Goal: Communication & Community: Answer question/provide support

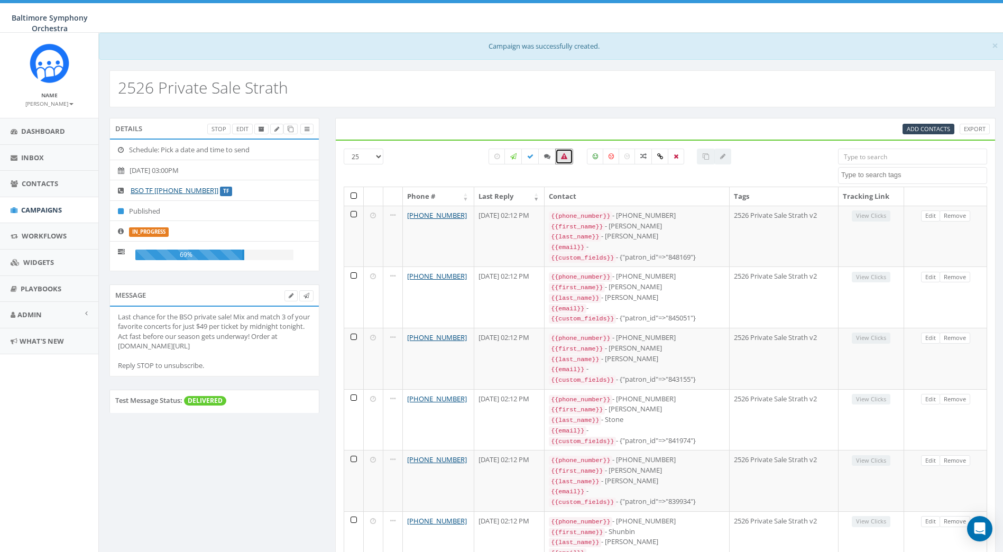
select select
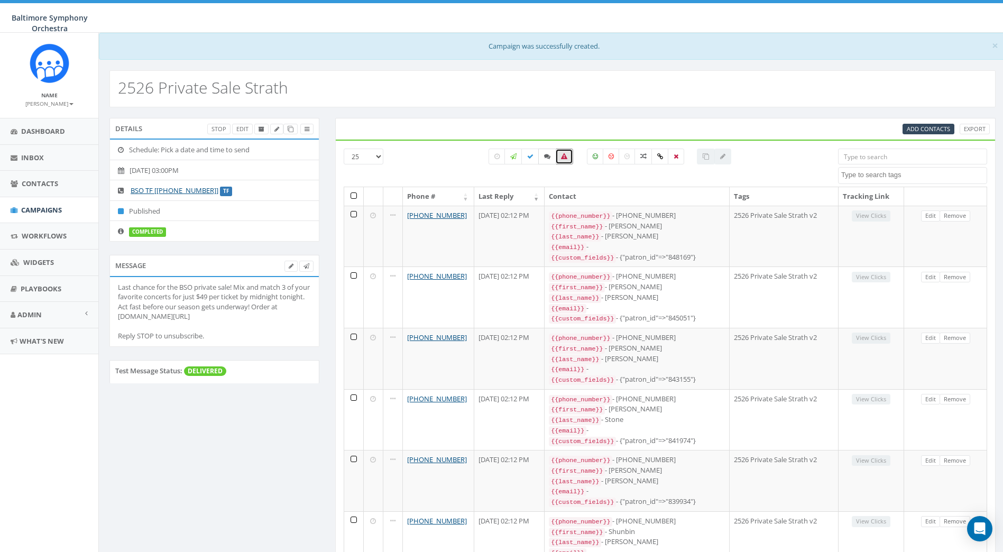
click at [546, 159] on icon at bounding box center [547, 156] width 6 height 6
checkbox input "true"
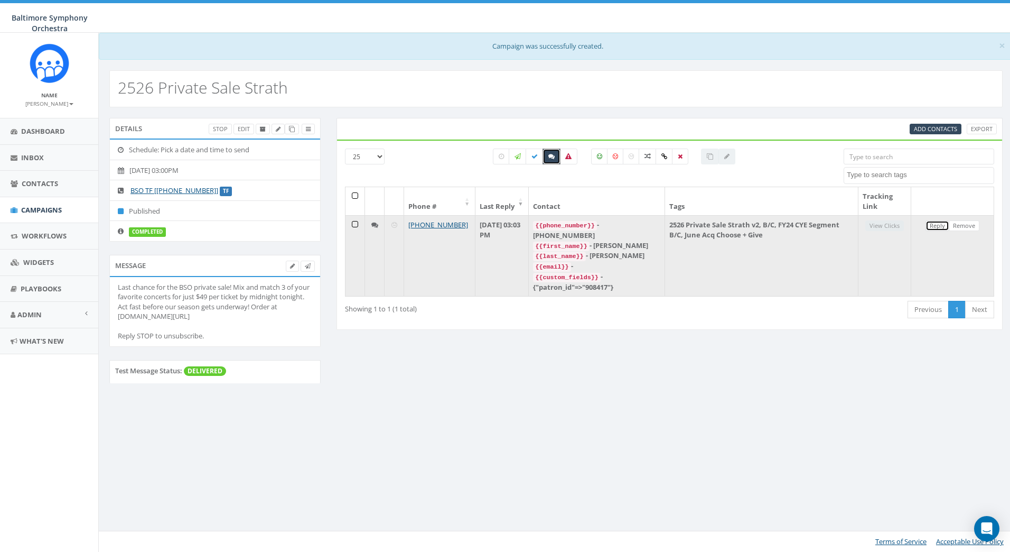
click at [939, 226] on link "Reply" at bounding box center [938, 225] width 24 height 11
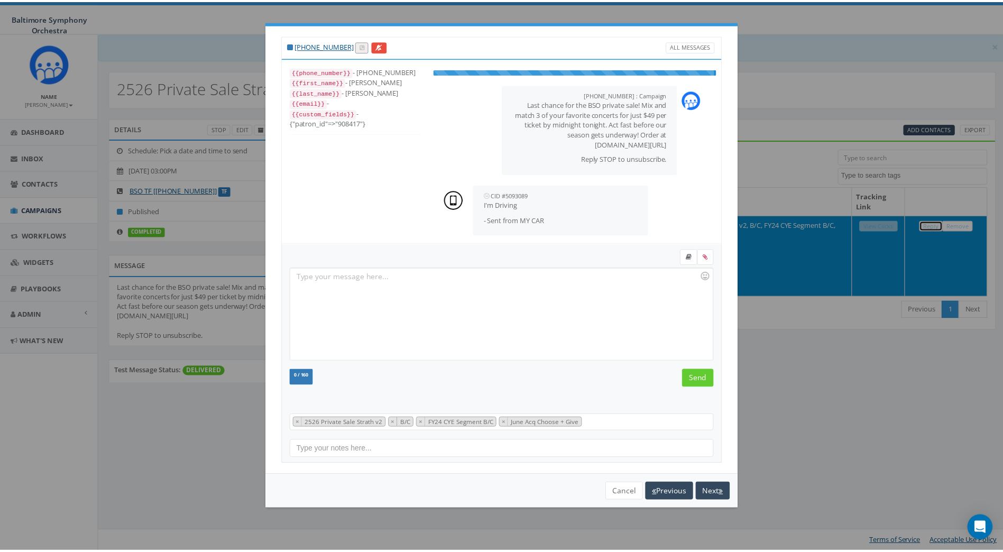
scroll to position [32, 0]
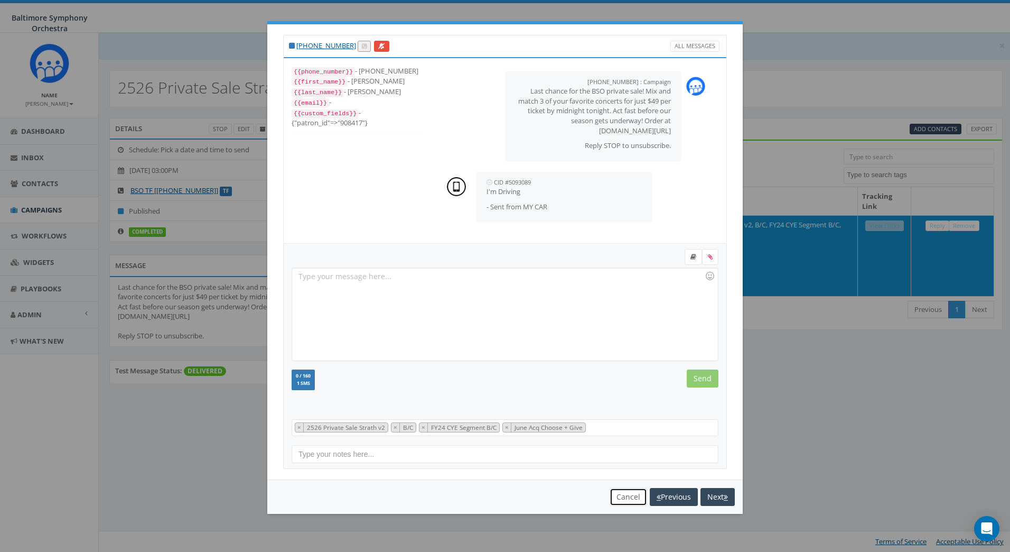
click at [626, 498] on button "Cancel" at bounding box center [629, 497] width 38 height 18
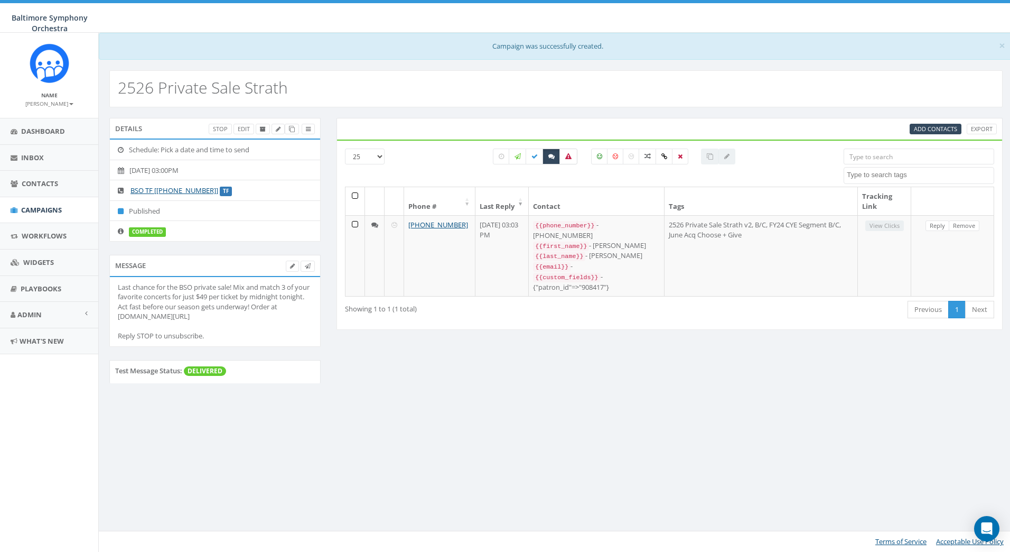
click at [570, 157] on icon at bounding box center [568, 156] width 6 height 6
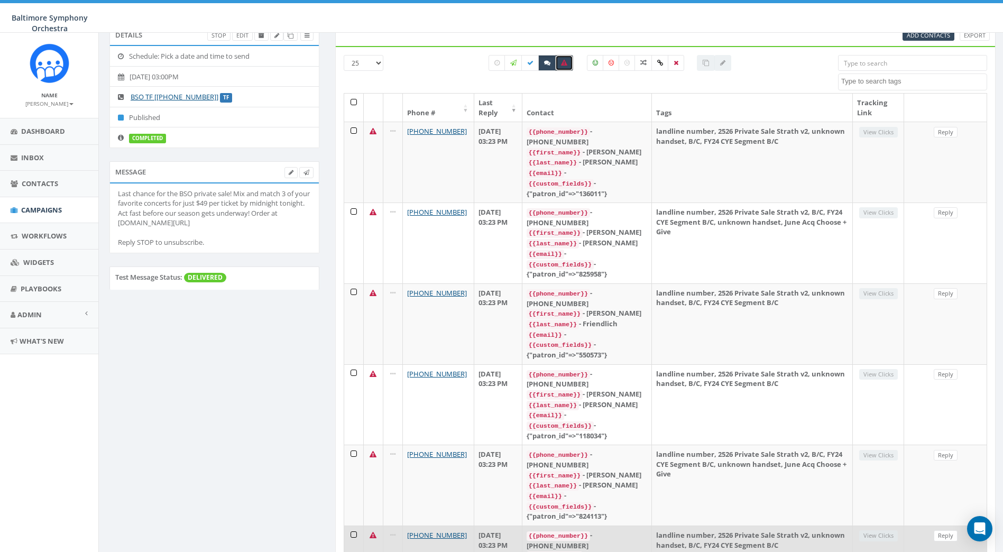
scroll to position [0, 0]
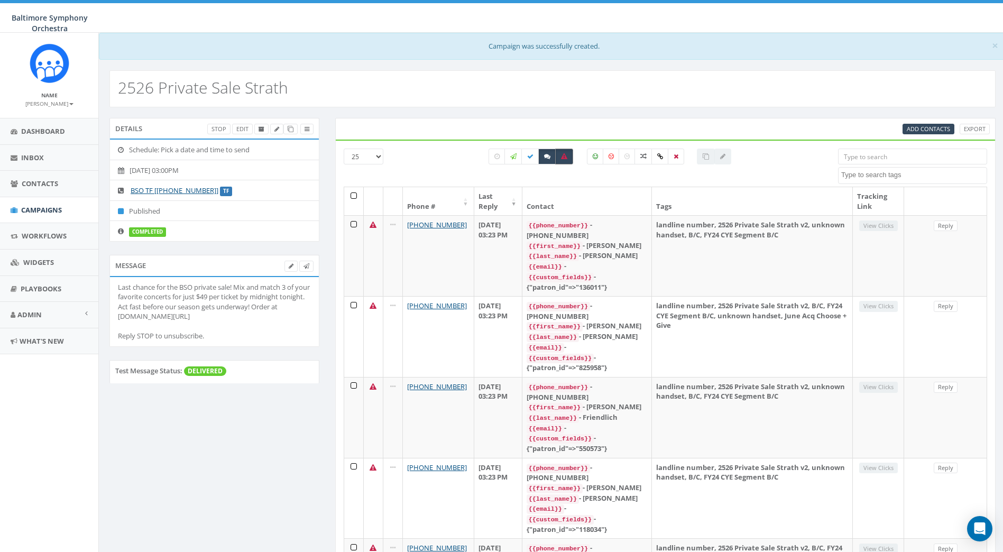
click at [567, 158] on label at bounding box center [564, 157] width 18 height 16
checkbox input "false"
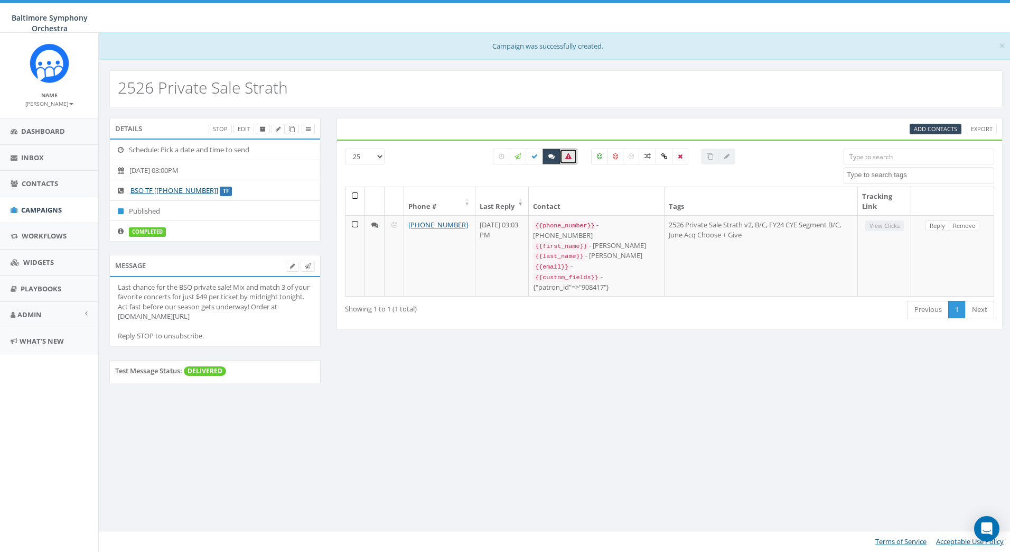
click at [551, 158] on icon at bounding box center [552, 156] width 6 height 6
checkbox input "false"
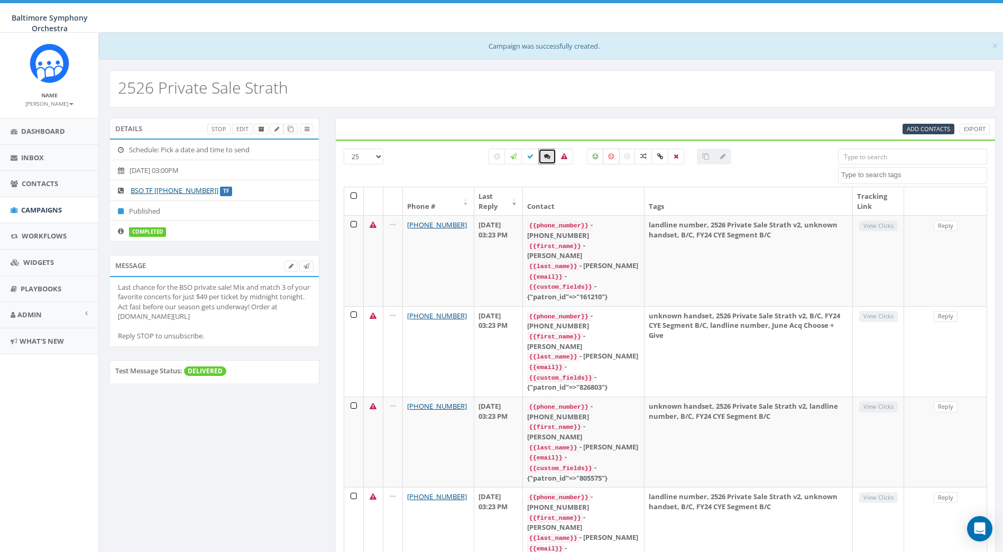
click at [612, 155] on icon at bounding box center [610, 156] width 5 height 6
checkbox input "true"
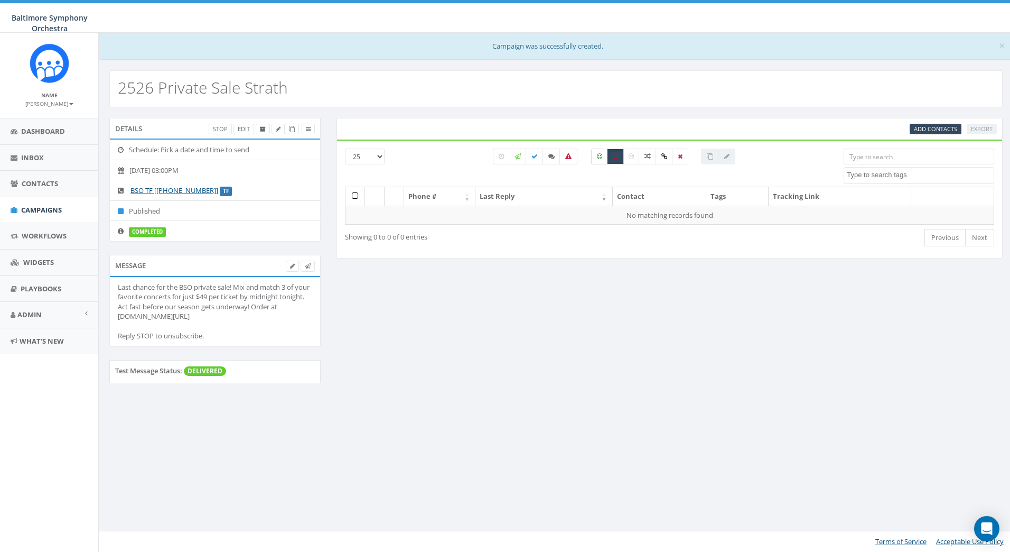
click at [593, 157] on label at bounding box center [599, 157] width 17 height 16
checkbox input "true"
click at [615, 155] on icon at bounding box center [615, 156] width 5 height 6
checkbox input "false"
click at [603, 157] on label at bounding box center [599, 157] width 17 height 16
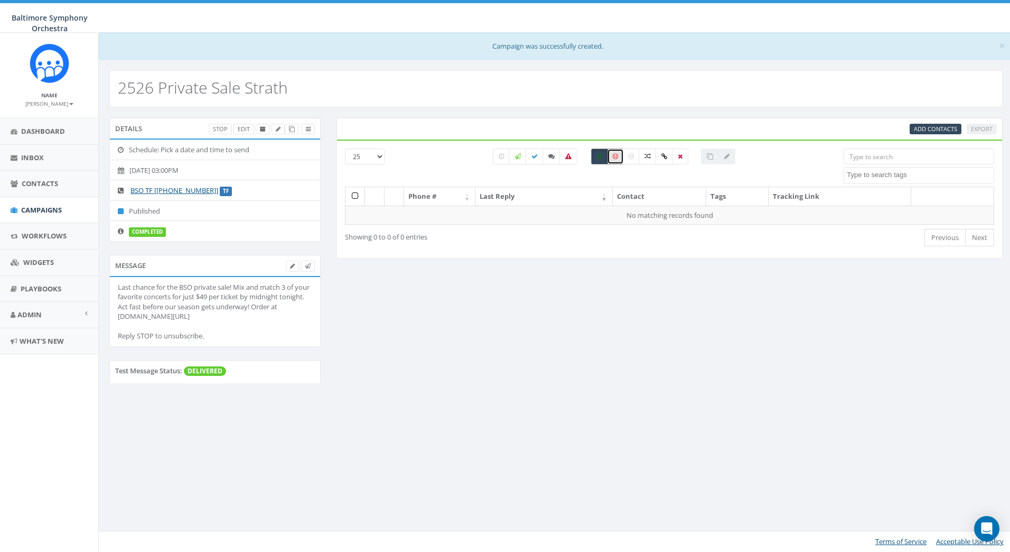
checkbox input "false"
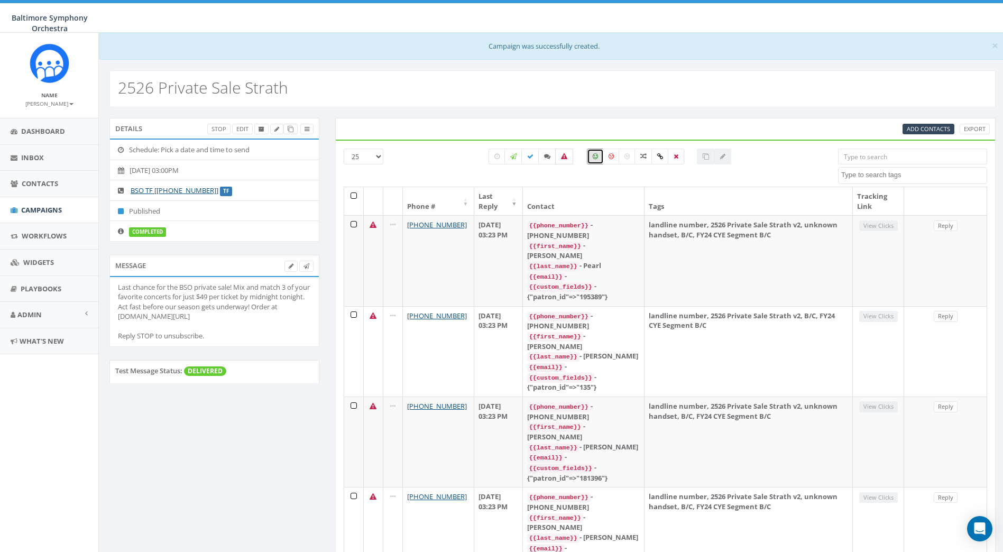
click at [564, 154] on icon at bounding box center [564, 156] width 6 height 6
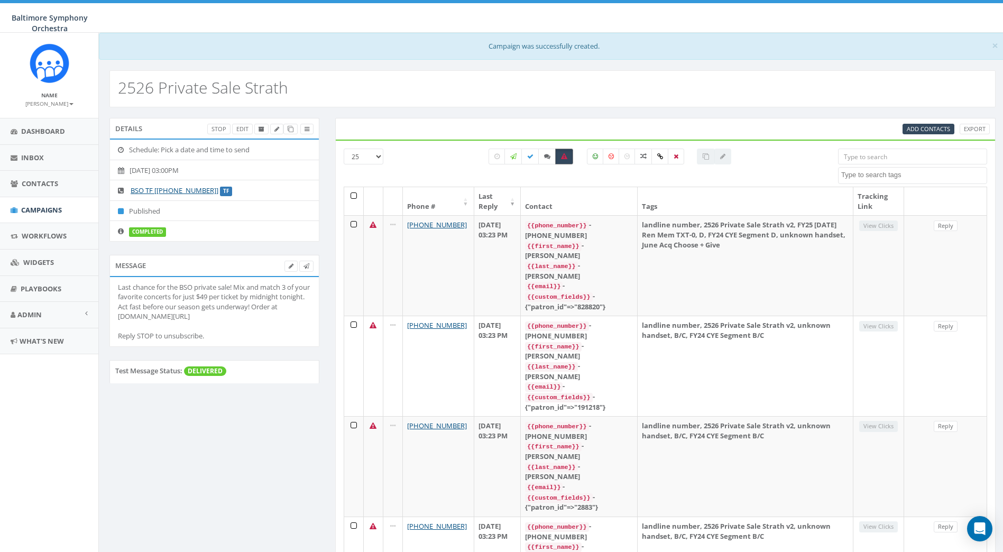
click at [564, 161] on label at bounding box center [564, 157] width 18 height 16
checkbox input "false"
click at [527, 158] on icon at bounding box center [530, 156] width 6 height 6
checkbox input "true"
